Goal: Complete application form

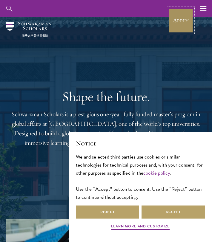
click at [181, 18] on link "Apply" at bounding box center [180, 20] width 25 height 25
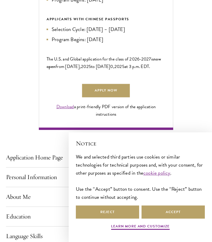
scroll to position [338, 0]
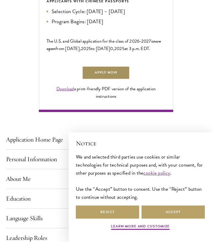
click at [97, 79] on link "Apply Now" at bounding box center [106, 72] width 48 height 13
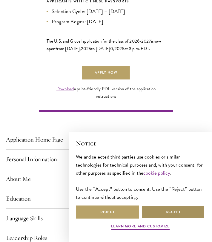
click at [154, 212] on button "Accept" at bounding box center [172, 211] width 63 height 13
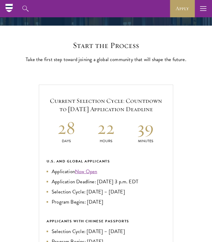
scroll to position [119, 0]
